Goal: Task Accomplishment & Management: Manage account settings

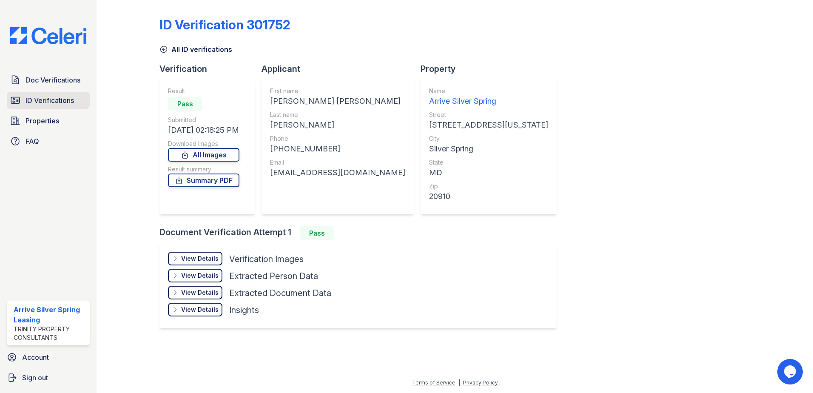
click at [48, 96] on span "ID Verifications" at bounding box center [50, 100] width 48 height 10
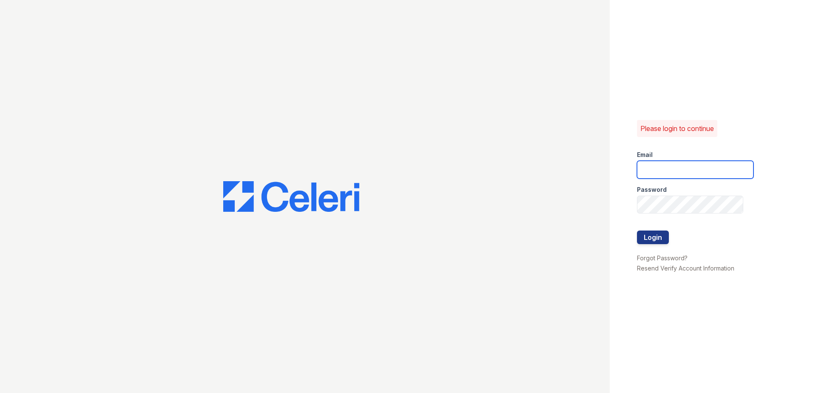
type input "[EMAIL_ADDRESS][DOMAIN_NAME]"
click at [646, 239] on button "Login" at bounding box center [653, 238] width 32 height 14
